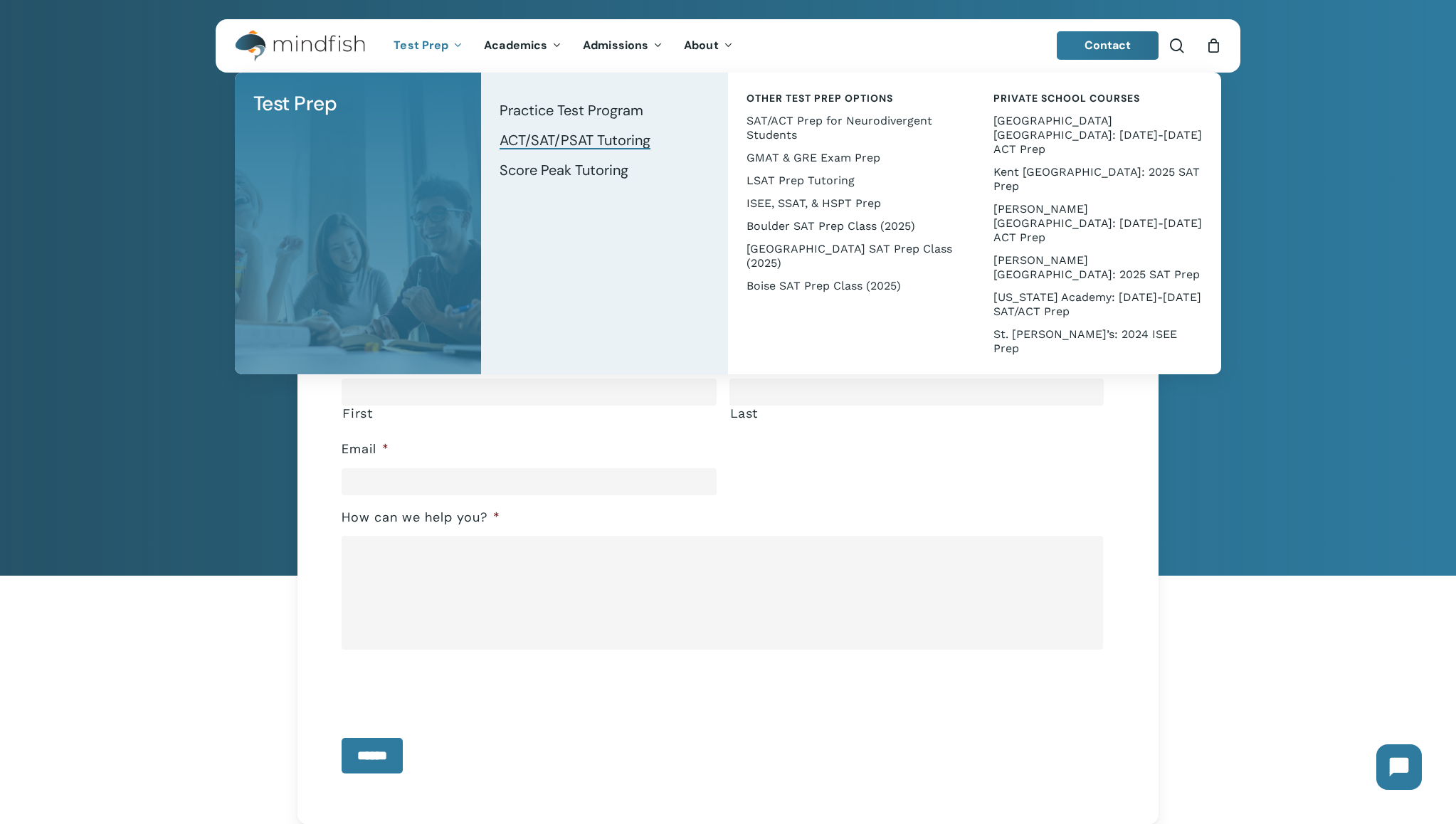
click at [543, 145] on span "ACT/SAT/PSAT Tutoring" at bounding box center [575, 139] width 151 height 18
click at [590, 145] on span "ACT/SAT/PSAT Tutoring" at bounding box center [575, 139] width 151 height 18
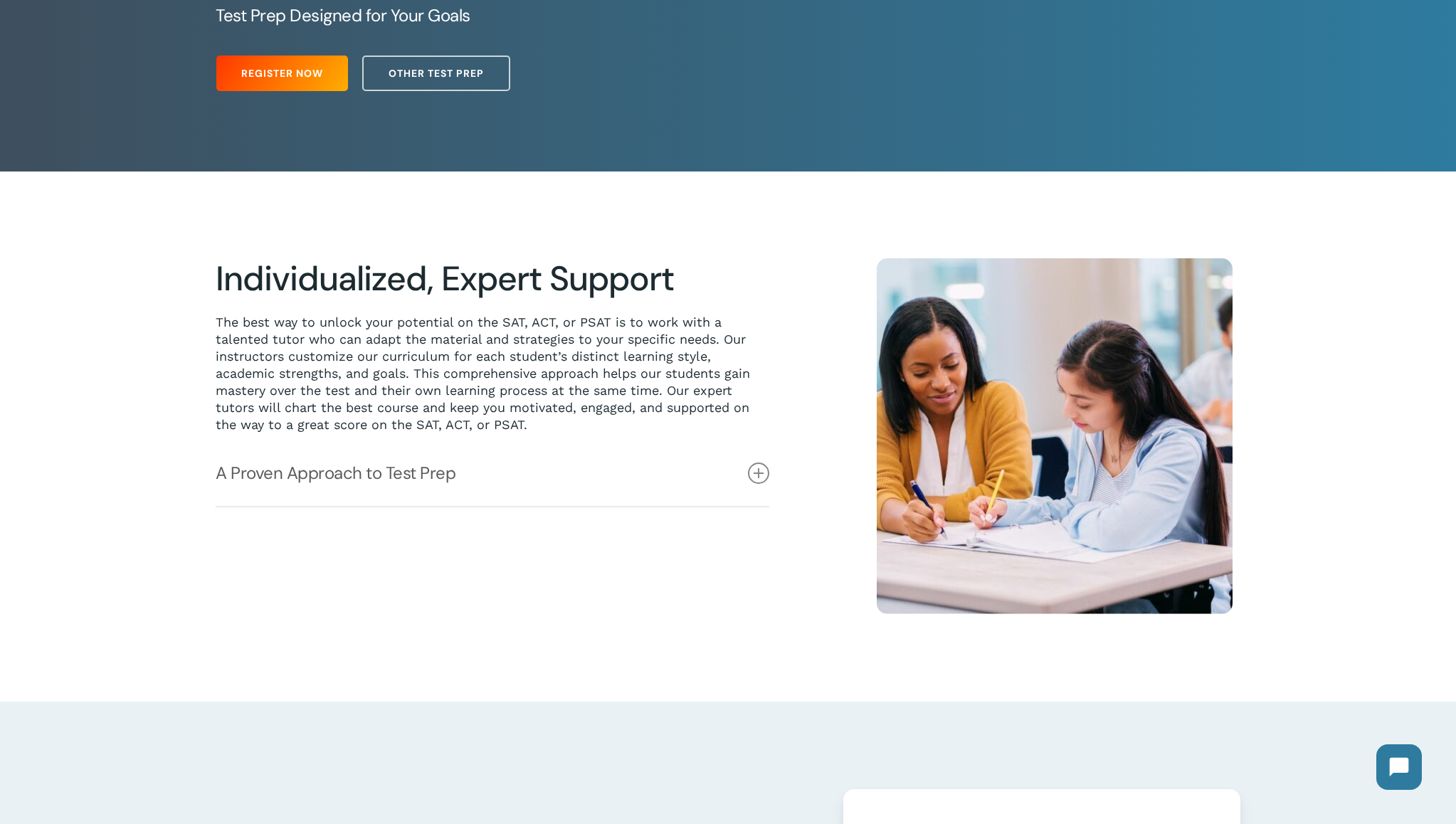
scroll to position [298, 0]
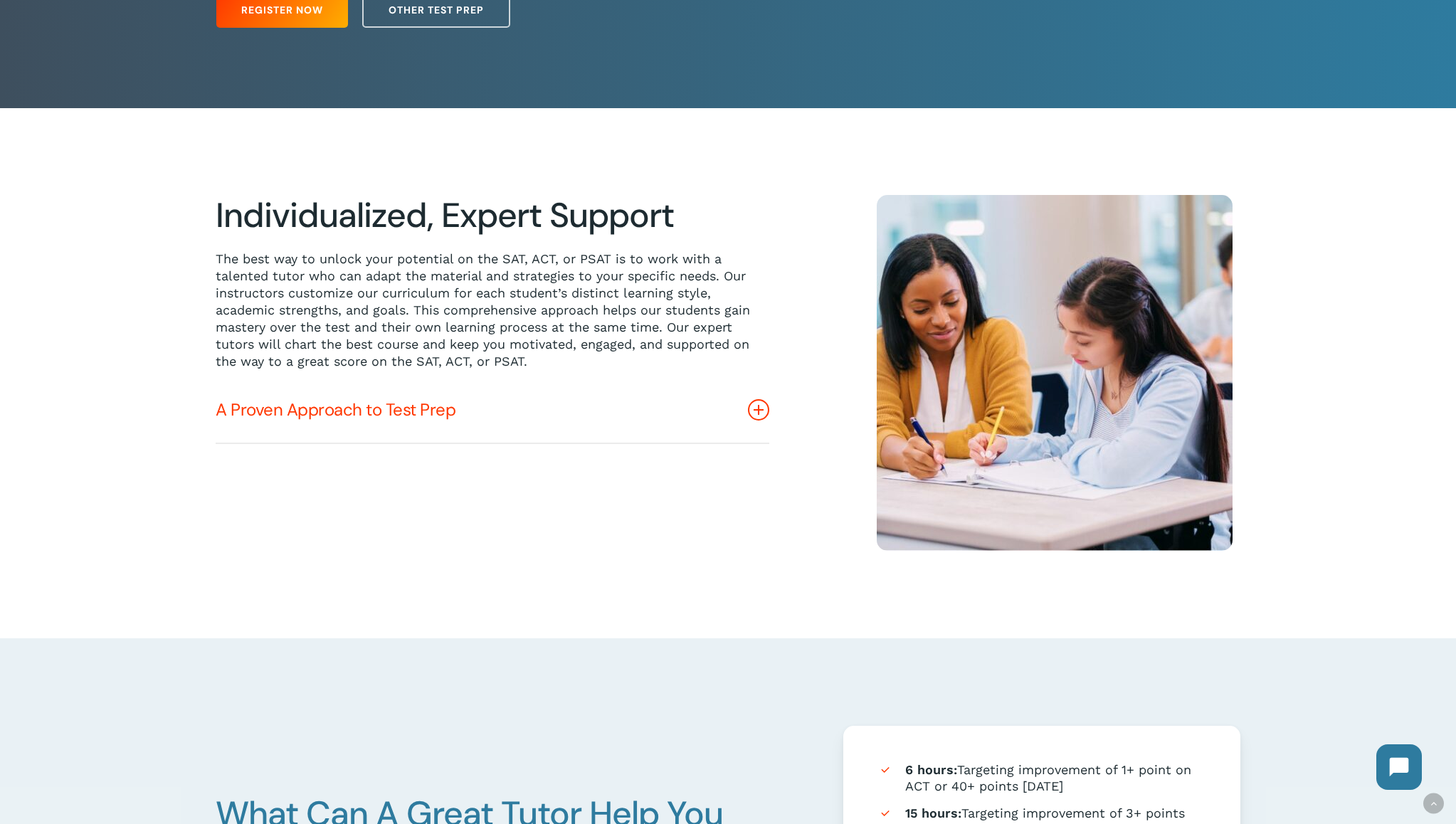
click at [765, 408] on icon at bounding box center [758, 409] width 22 height 22
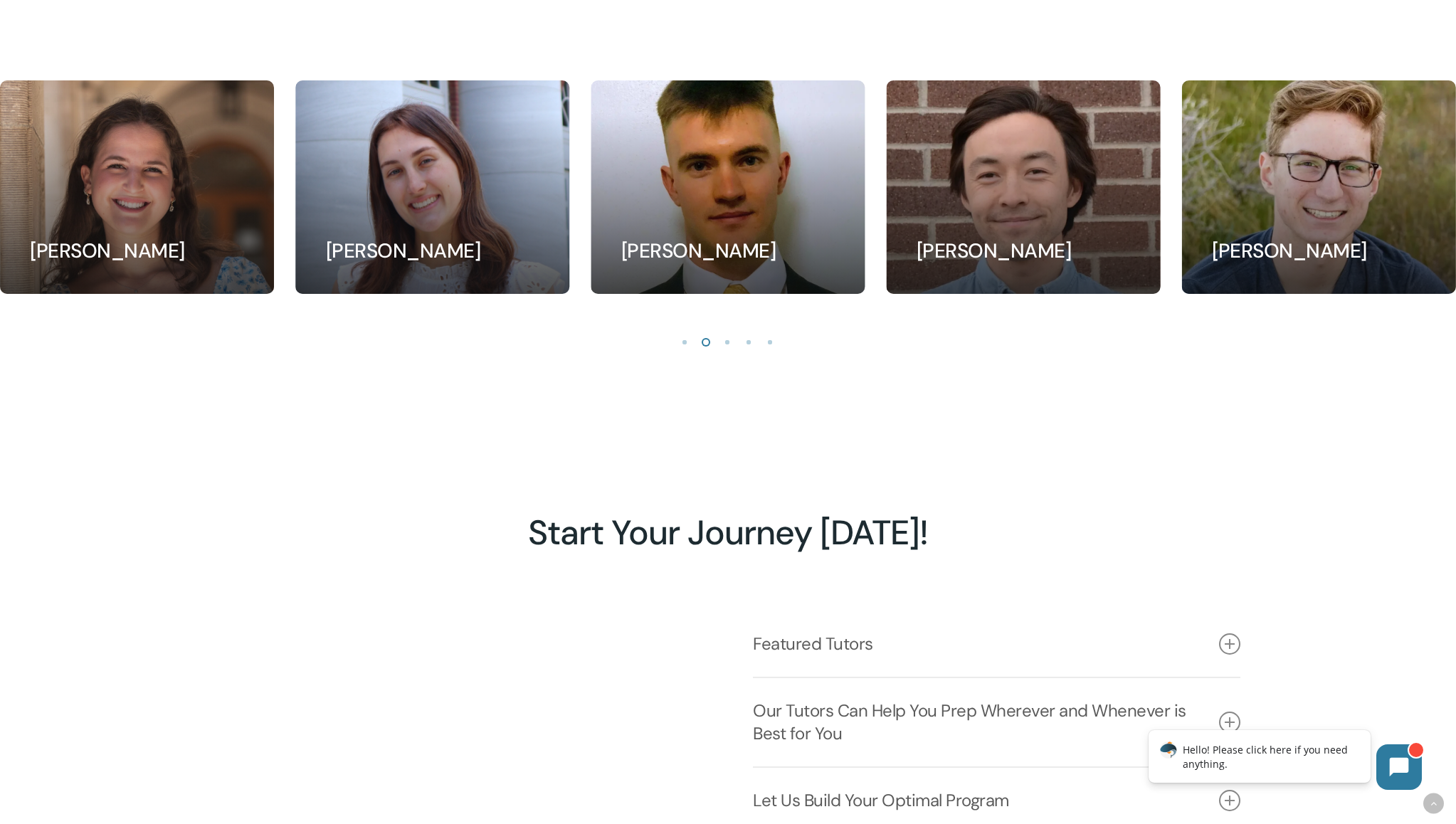
scroll to position [1595, 0]
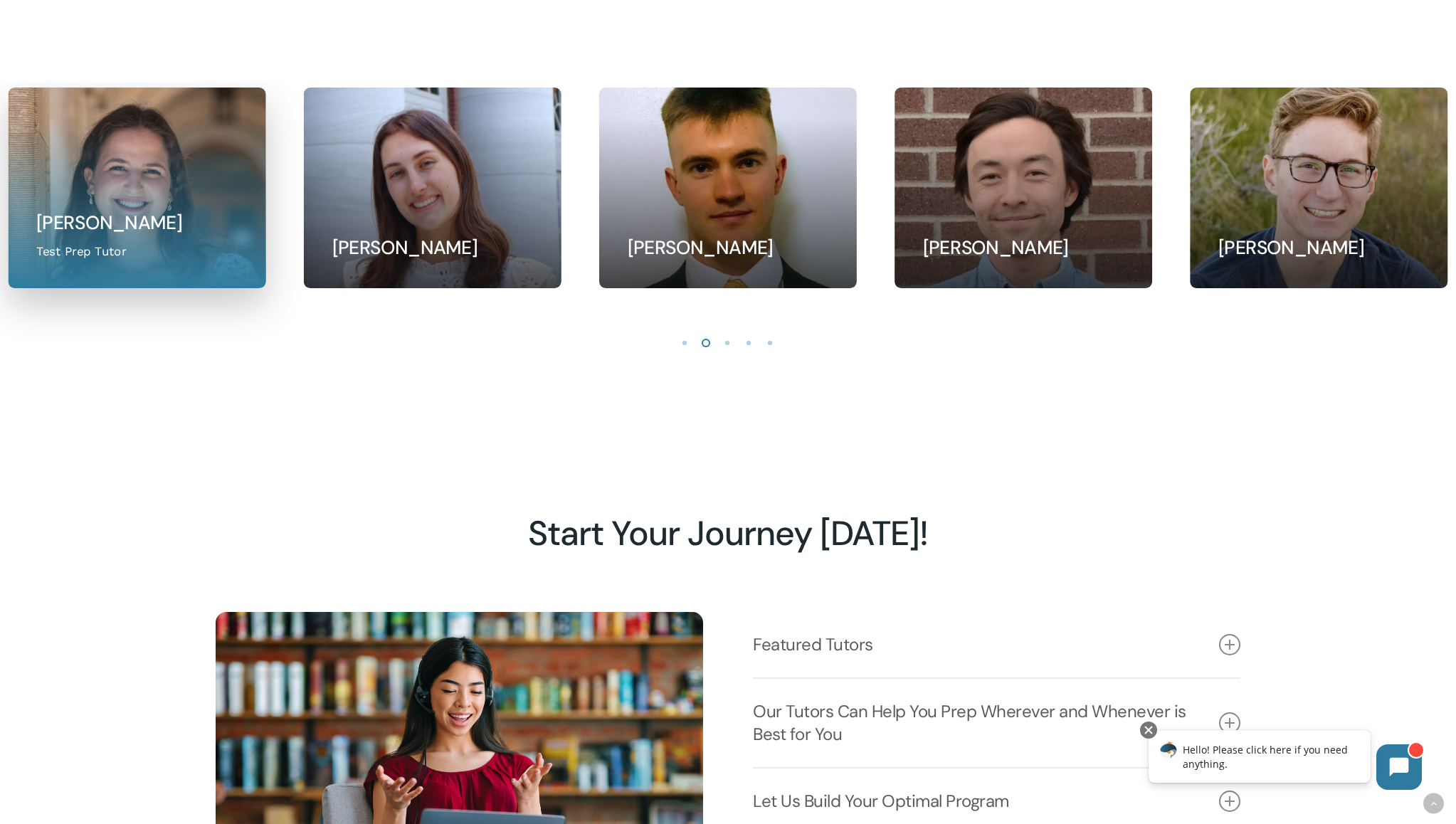
click at [199, 197] on link at bounding box center [137, 187] width 256 height 199
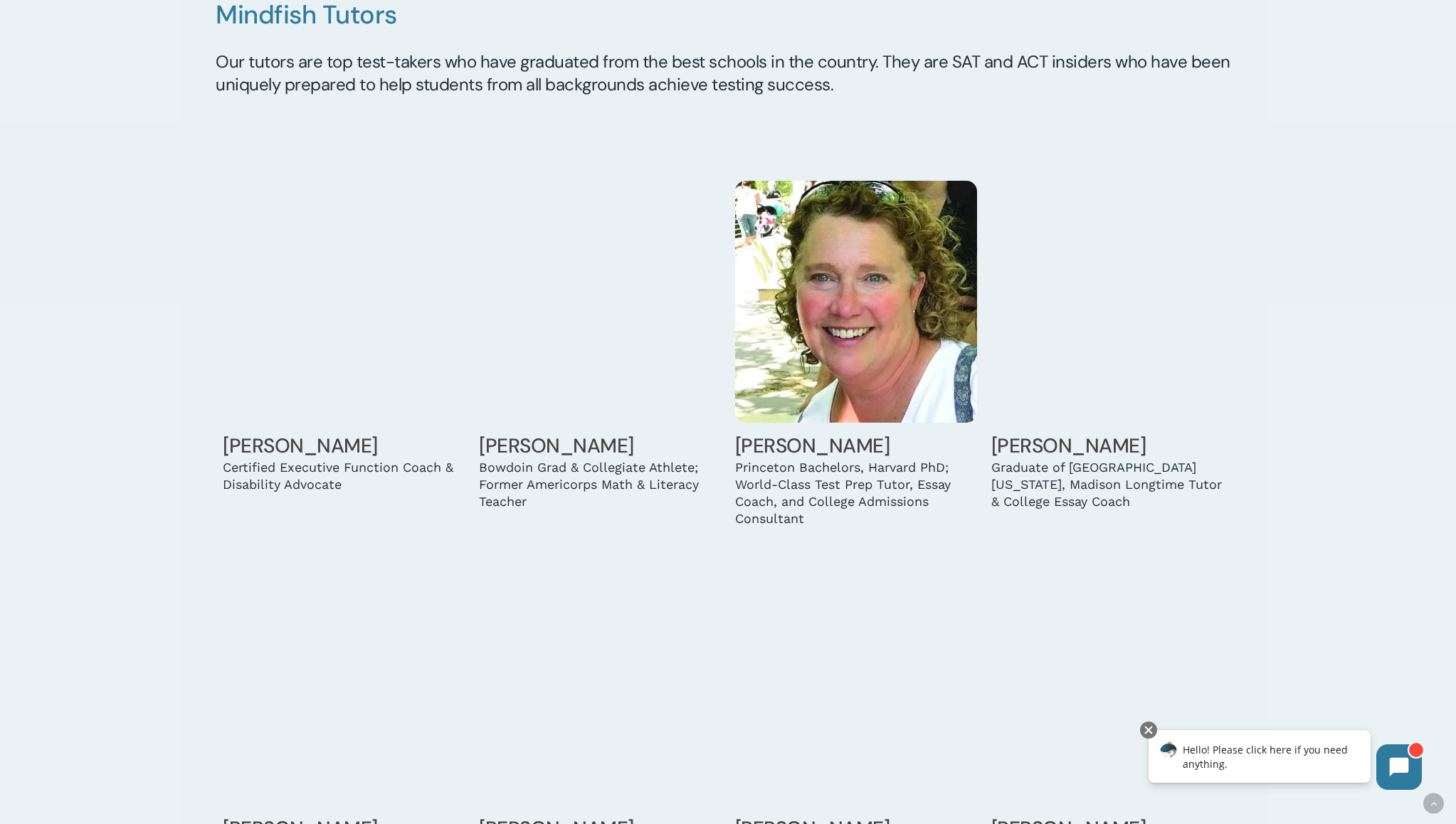
scroll to position [1355, 0]
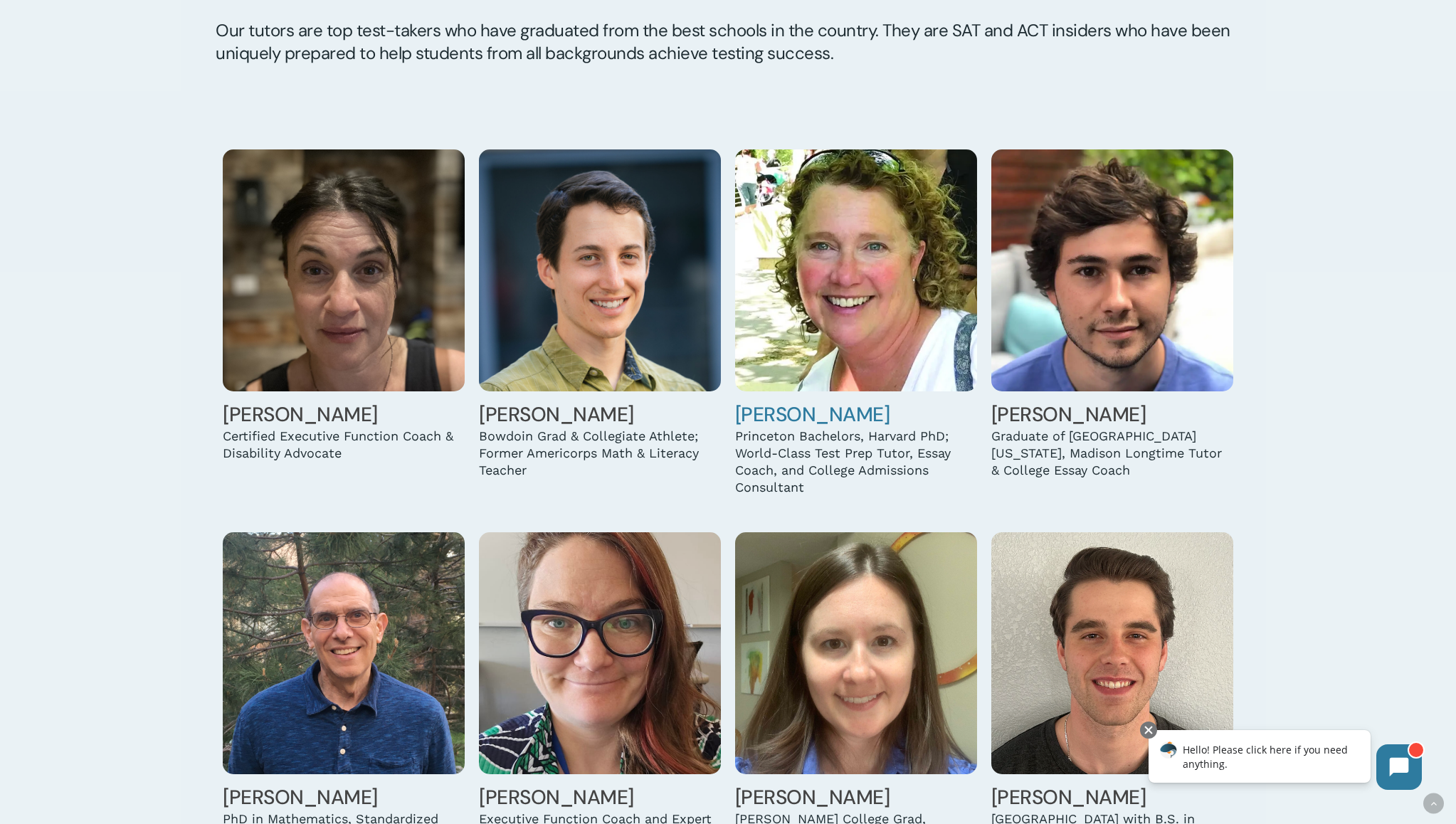
click at [836, 413] on link "Susan Bassow" at bounding box center [812, 415] width 155 height 26
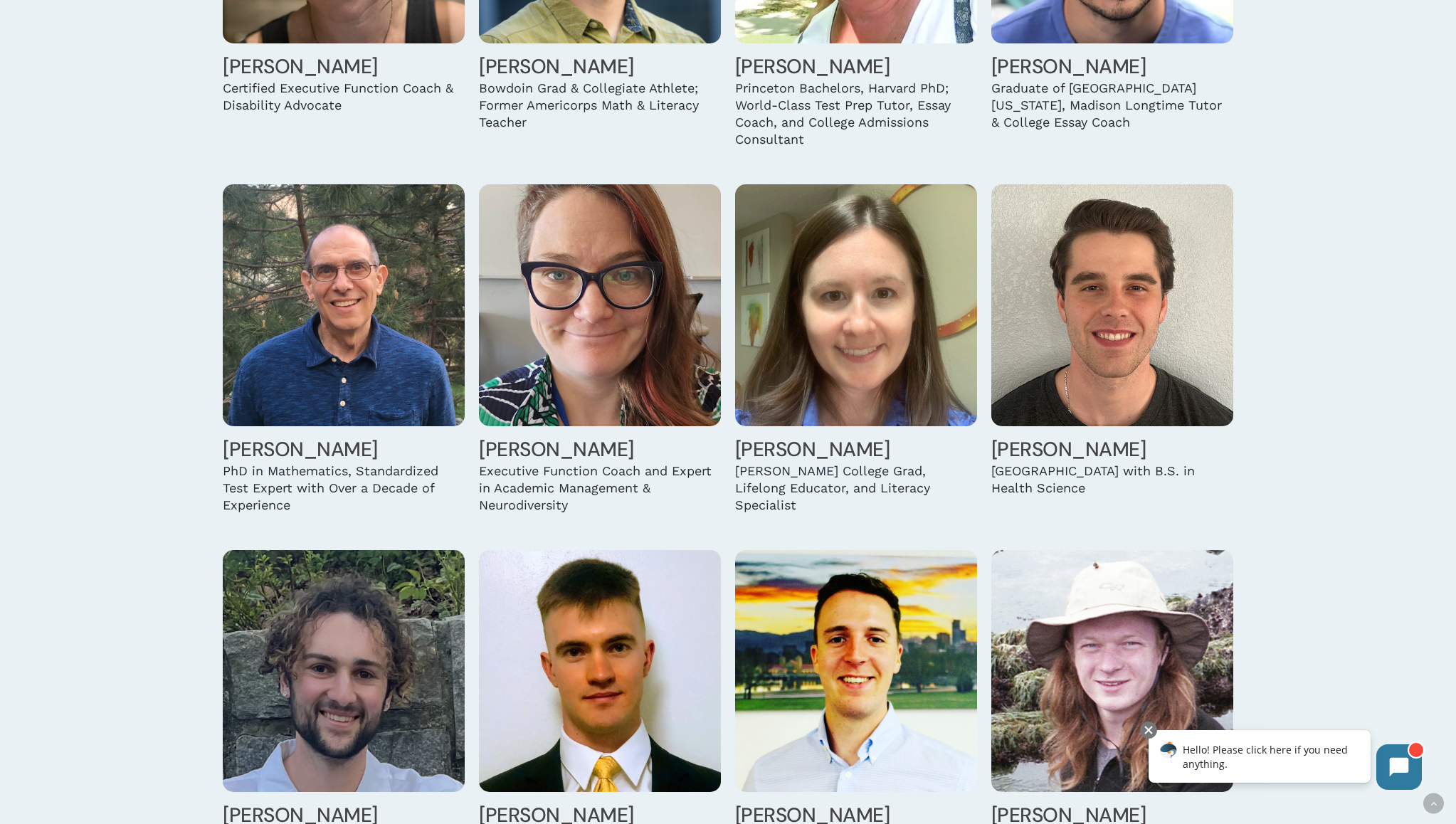
scroll to position [1702, 0]
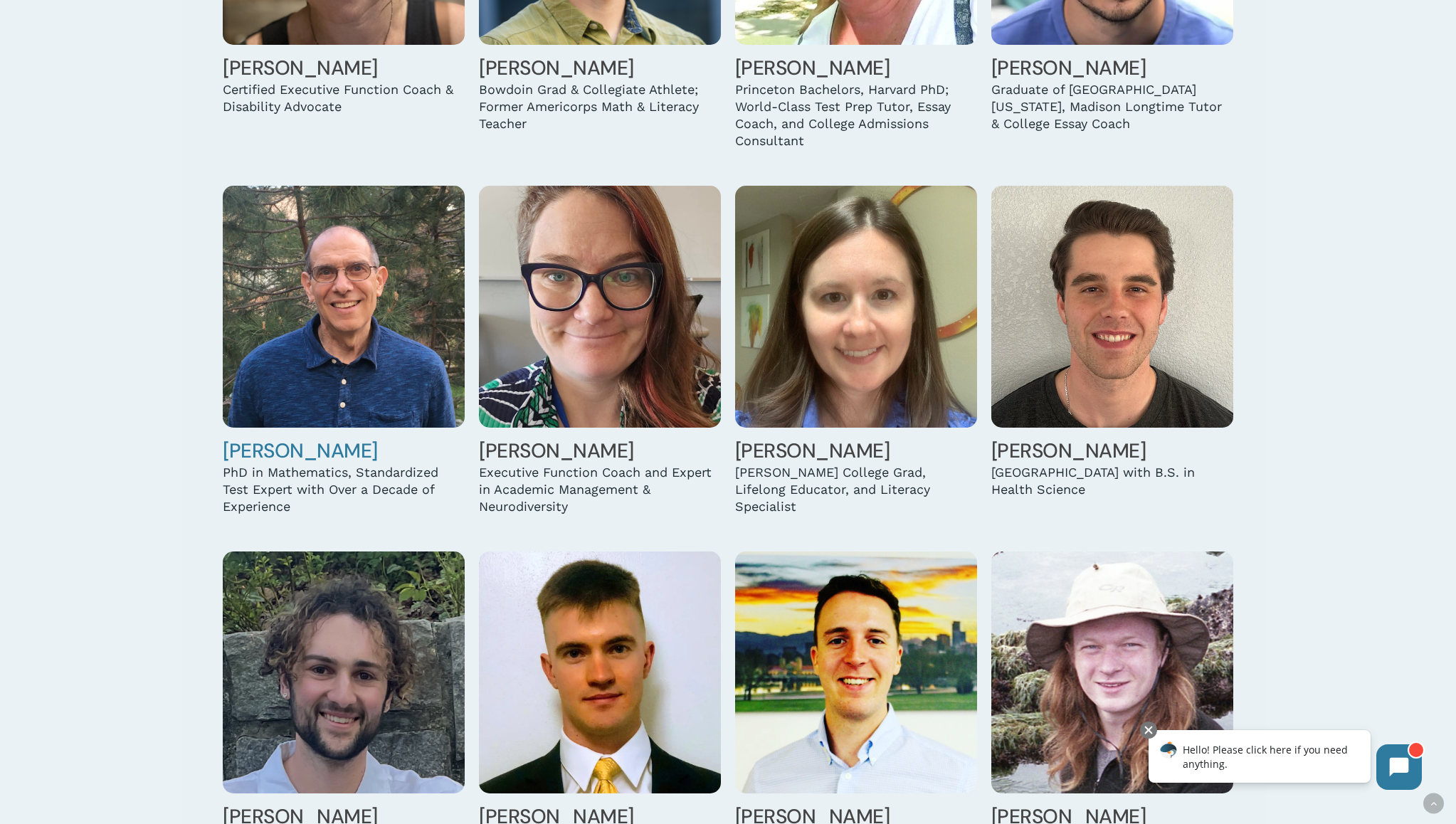
click at [306, 270] on img at bounding box center [344, 307] width 242 height 242
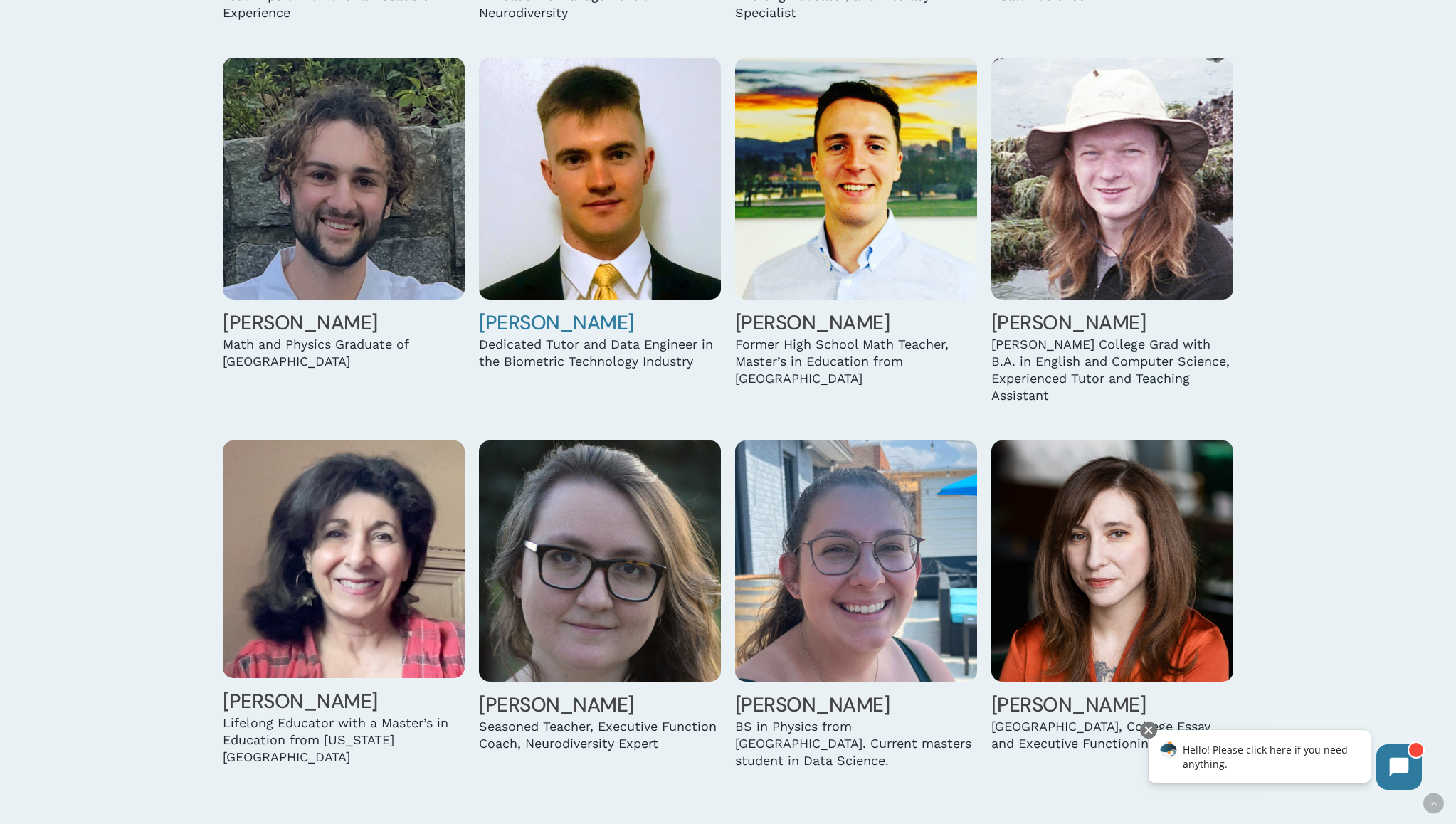
scroll to position [2485, 0]
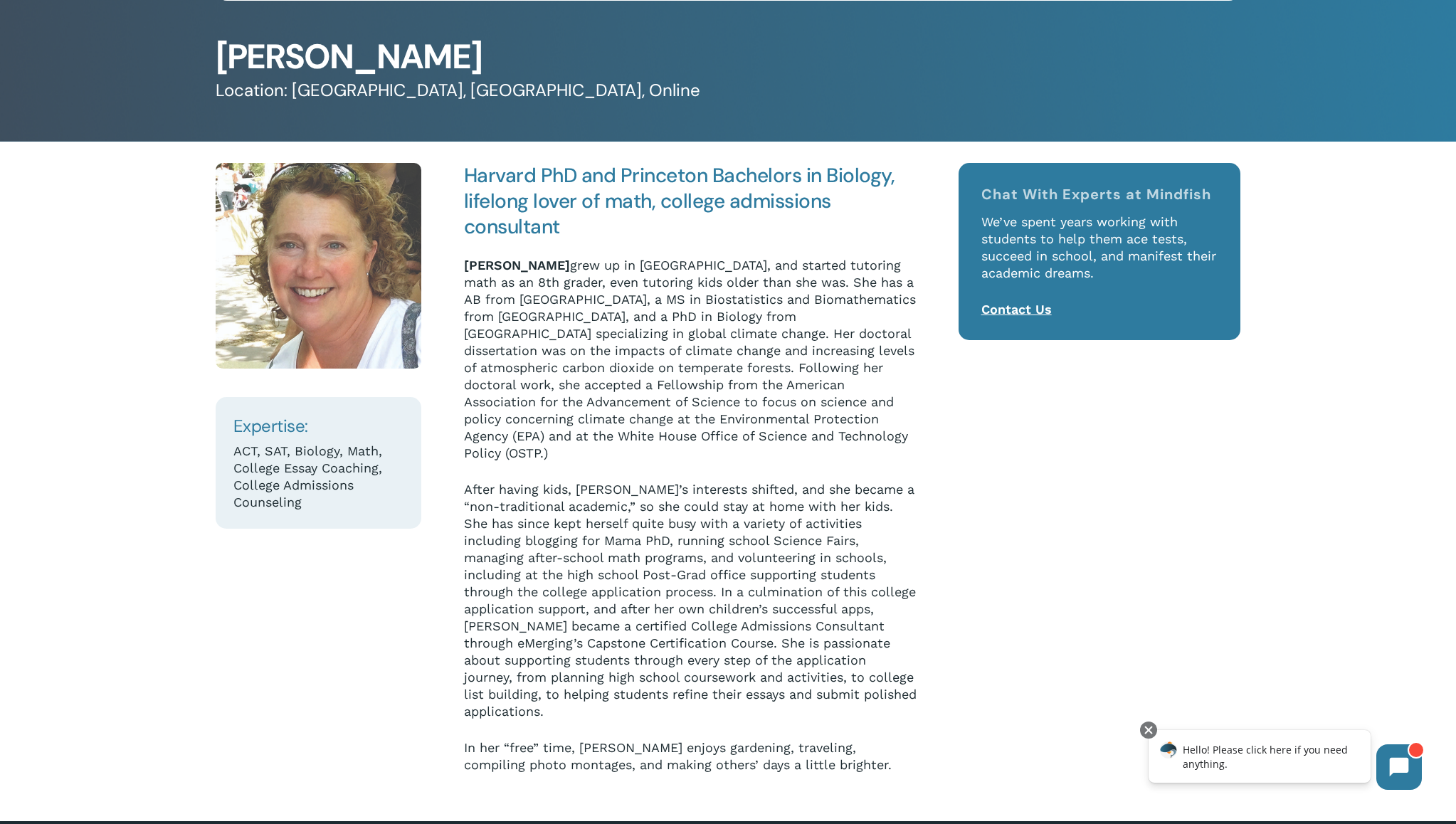
scroll to position [59, 0]
